Goal: Check status: Check status

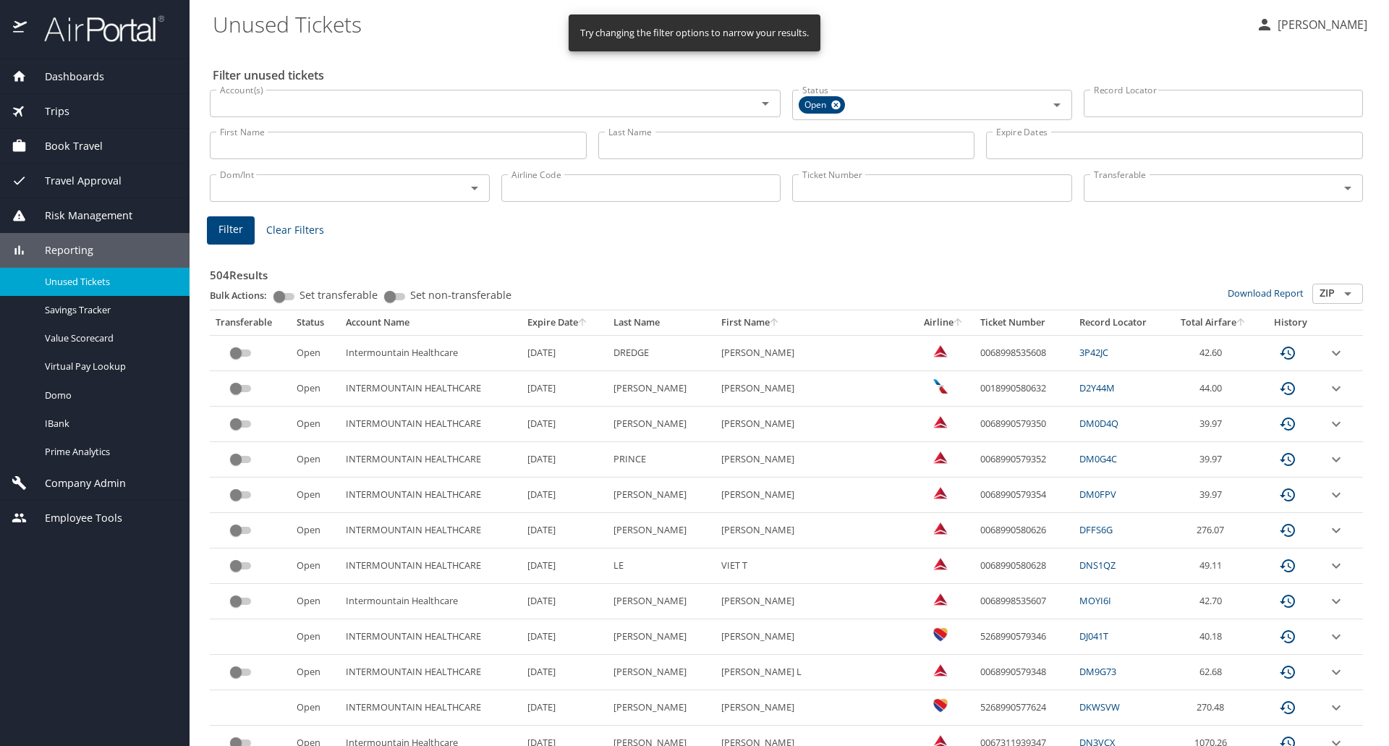
click at [629, 146] on input "Last Name" at bounding box center [786, 145] width 377 height 27
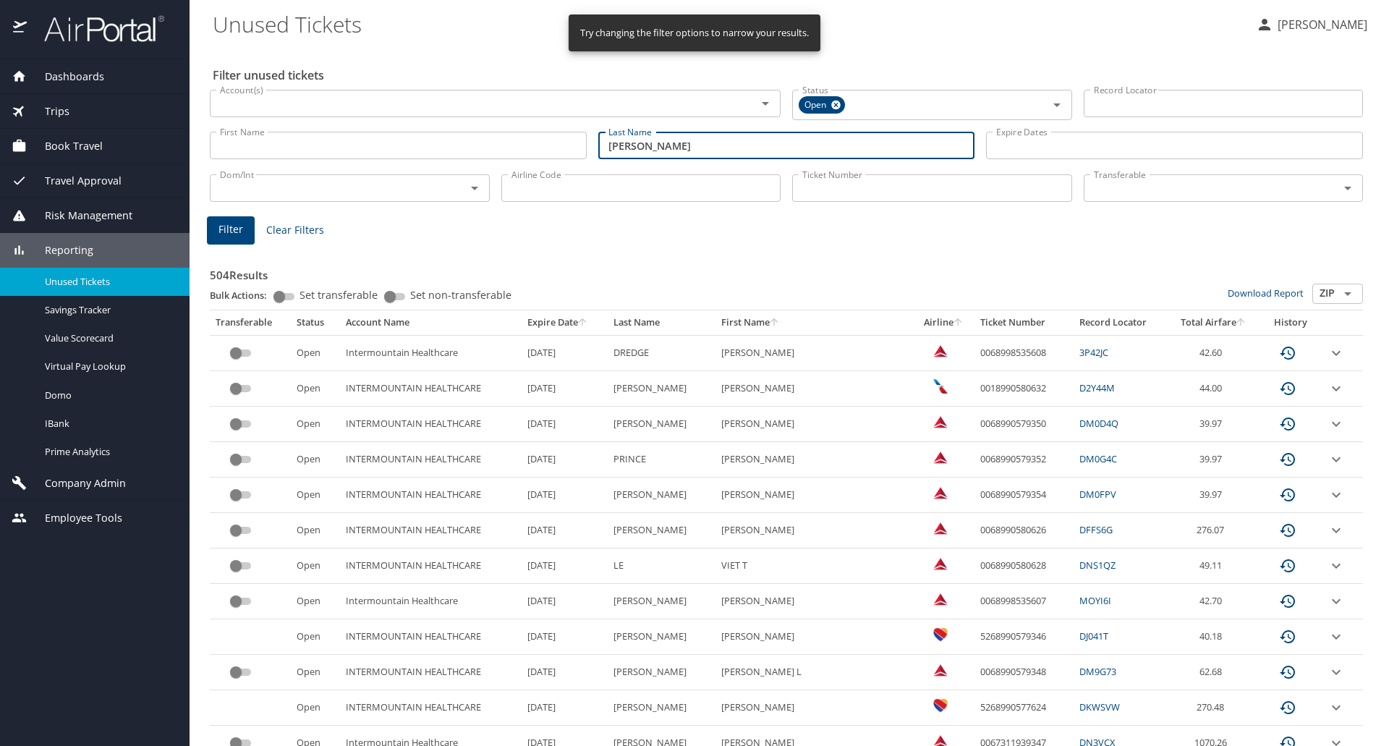
type input "patten"
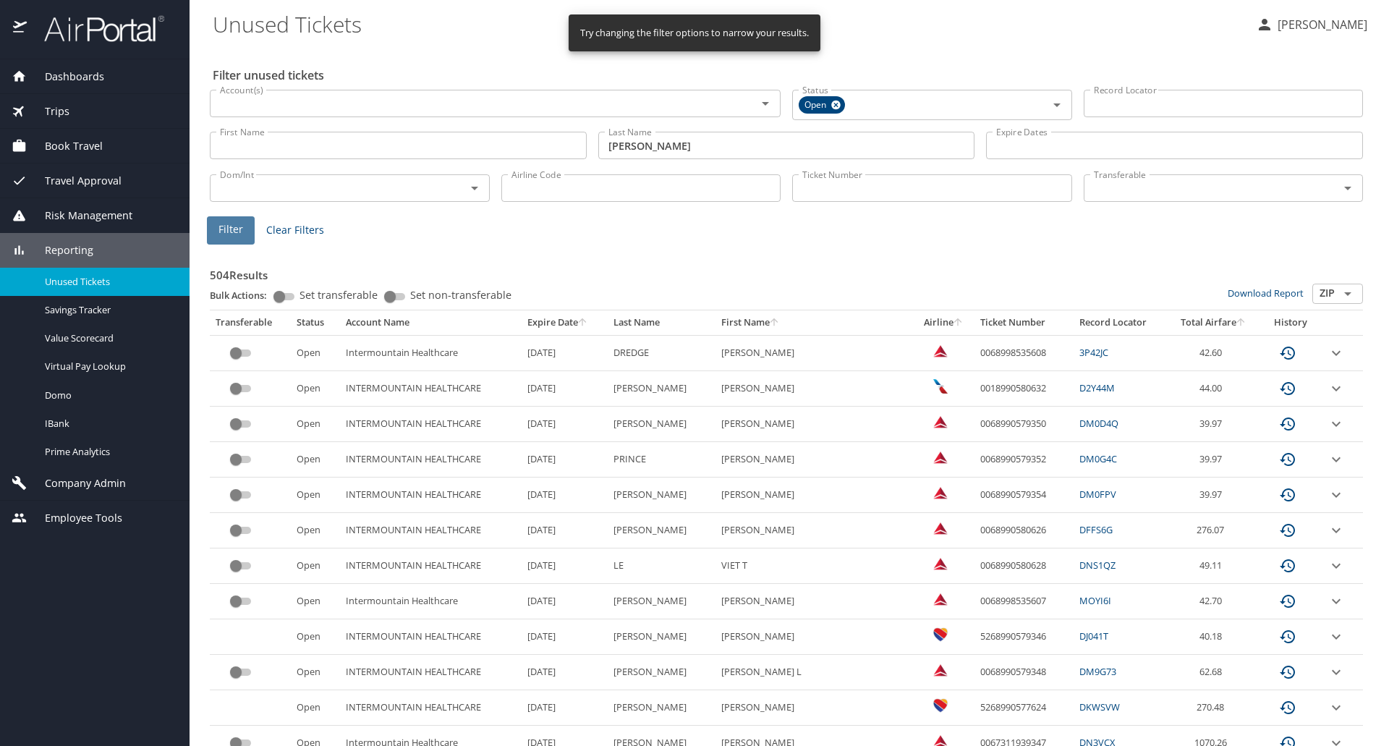
click at [219, 224] on span "Filter" at bounding box center [230, 230] width 25 height 18
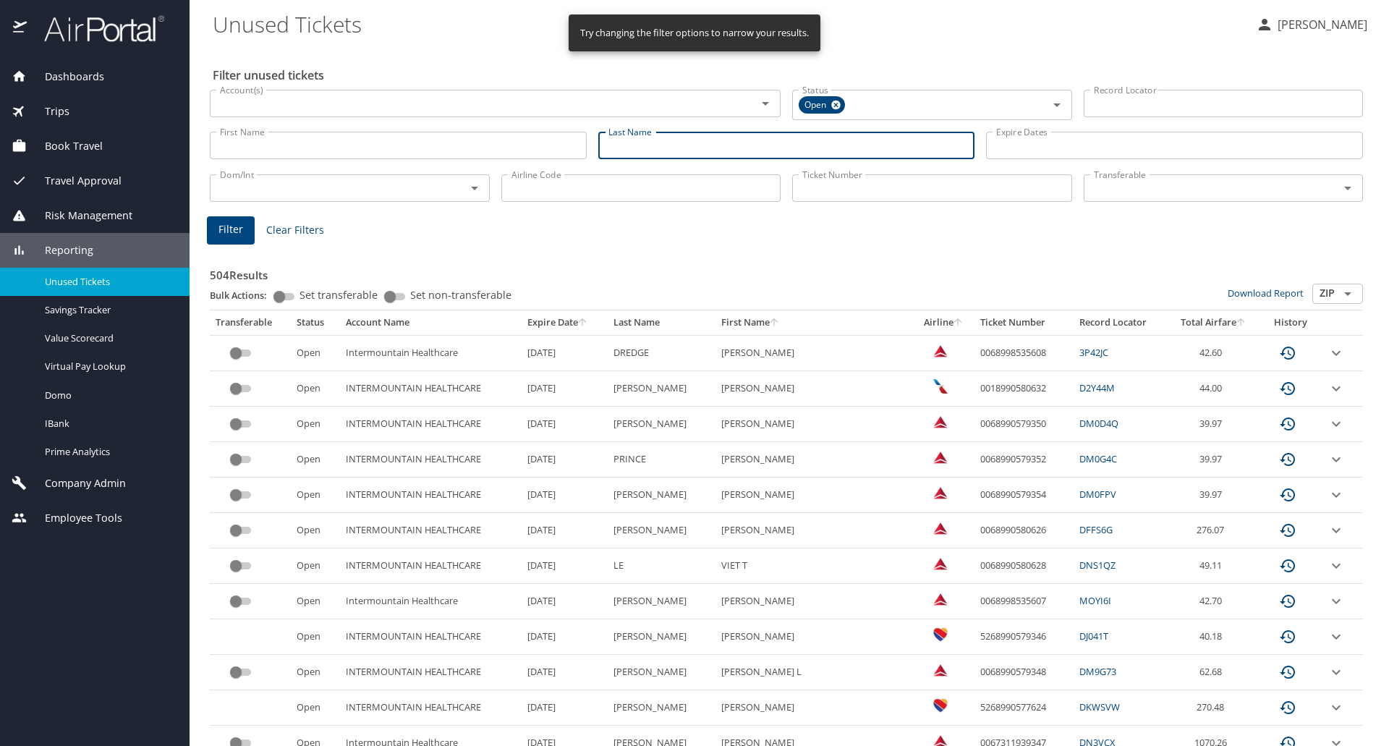
click at [640, 148] on input "Last Name" at bounding box center [786, 145] width 377 height 27
click at [246, 226] on button "Filter" at bounding box center [231, 230] width 48 height 28
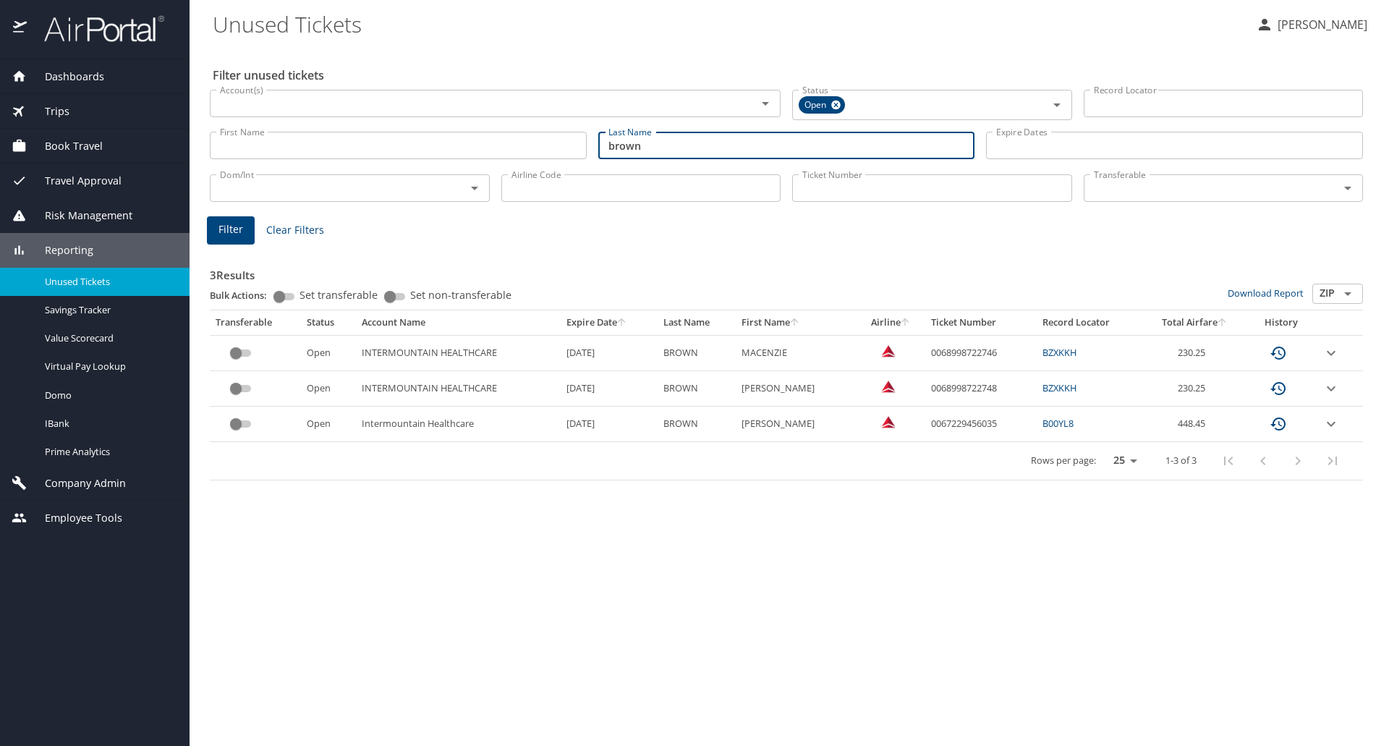
drag, startPoint x: 451, startPoint y: 145, endPoint x: 435, endPoint y: 146, distance: 16.7
click at [435, 146] on div "First Name First Name Last Name [PERSON_NAME] Last Name Expire Dates Expire Dat…" at bounding box center [786, 145] width 1165 height 51
type input "[PERSON_NAME]"
click at [234, 226] on span "Filter" at bounding box center [230, 230] width 25 height 18
